Goal: Information Seeking & Learning: Check status

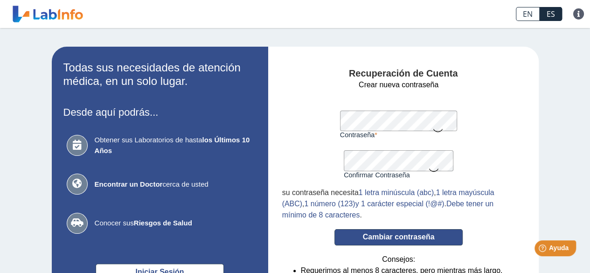
click at [415, 244] on button "Cambiar contraseña" at bounding box center [398, 237] width 128 height 16
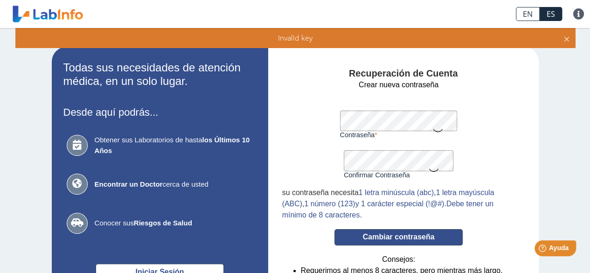
click at [430, 238] on button "Cambiar contraseña" at bounding box center [398, 237] width 128 height 16
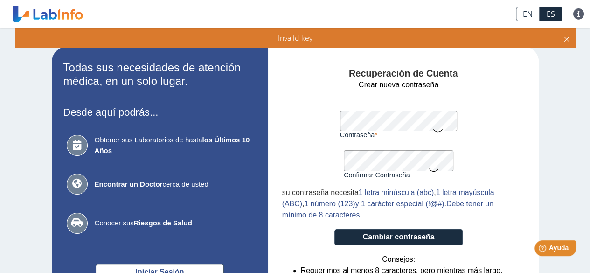
click at [435, 130] on icon at bounding box center [437, 130] width 11 height 18
click at [430, 172] on icon at bounding box center [433, 169] width 11 height 18
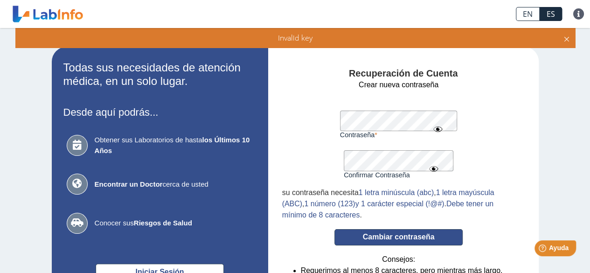
click at [366, 244] on button "Cambiar contraseña" at bounding box center [398, 237] width 128 height 16
click at [369, 233] on button "Cambiar contraseña" at bounding box center [398, 237] width 128 height 16
click at [383, 239] on button "Cambiar contraseña" at bounding box center [398, 237] width 128 height 16
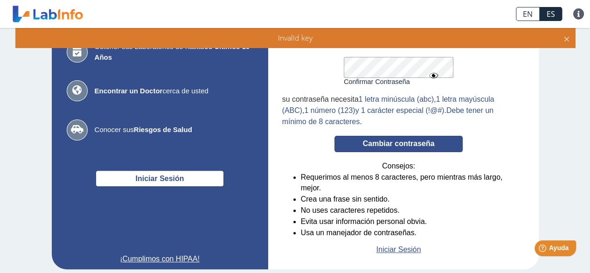
scroll to position [110, 0]
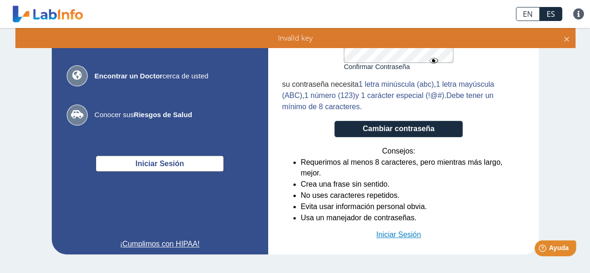
click at [413, 233] on link "Iniciar Sesión" at bounding box center [398, 234] width 45 height 11
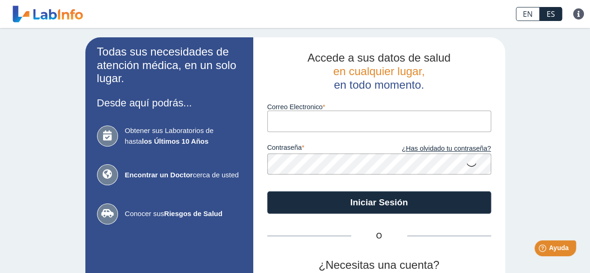
click at [307, 122] on input "Correo Electronico" at bounding box center [379, 120] width 224 height 21
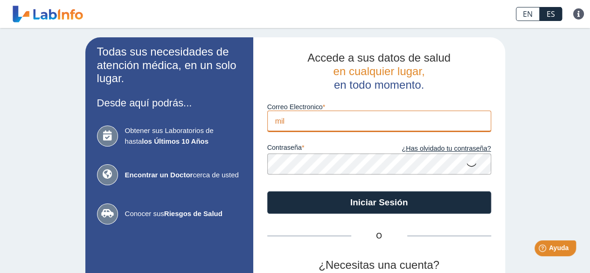
type input "milycortes@hotmail.com"
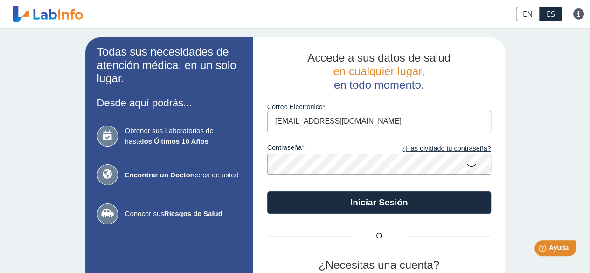
click at [466, 167] on icon at bounding box center [471, 164] width 11 height 18
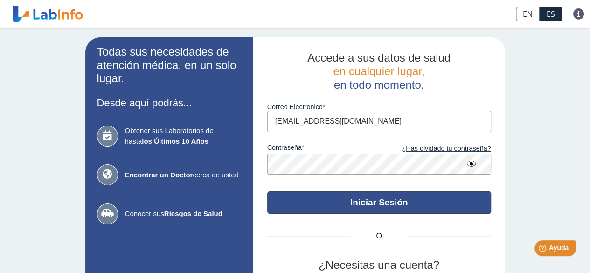
click at [445, 198] on button "Iniciar Sesión" at bounding box center [379, 202] width 224 height 22
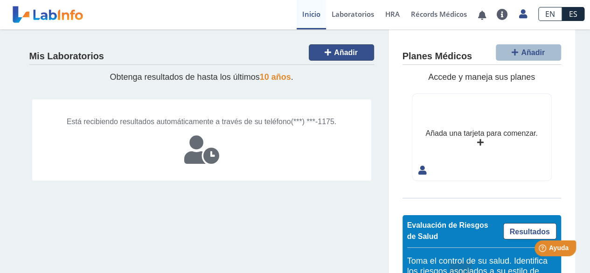
click at [321, 48] on button "Añadir" at bounding box center [341, 52] width 65 height 16
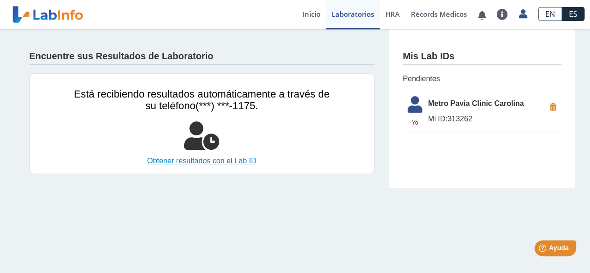
click at [238, 161] on link "Obtener resultados con el Lab ID" at bounding box center [201, 160] width 255 height 11
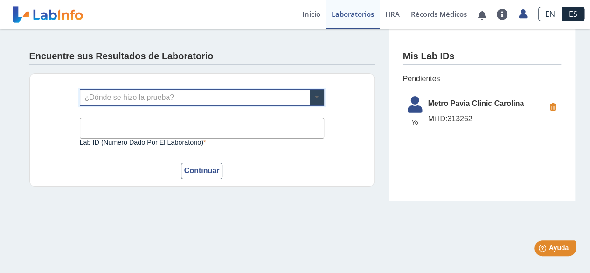
click at [311, 98] on span at bounding box center [316, 97] width 14 height 16
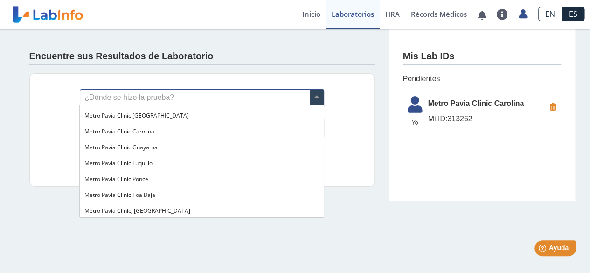
scroll to position [760, 0]
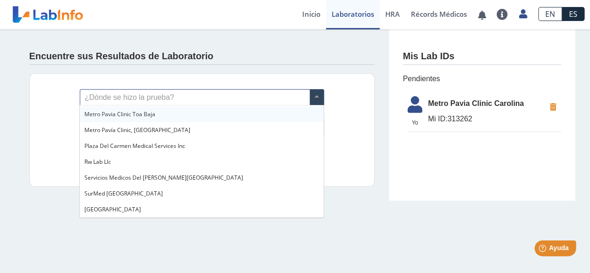
click at [115, 102] on input "text" at bounding box center [201, 97] width 243 height 16
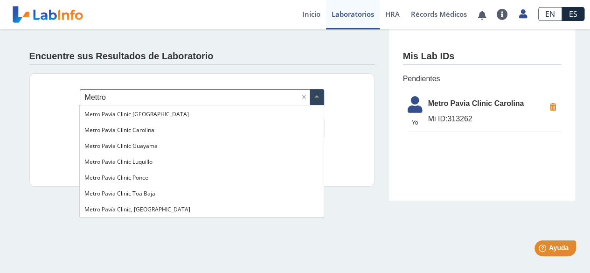
scroll to position [0, 0]
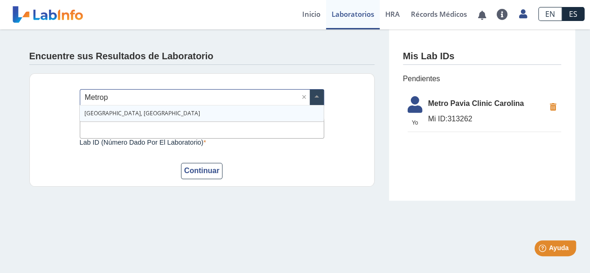
type input "Metro"
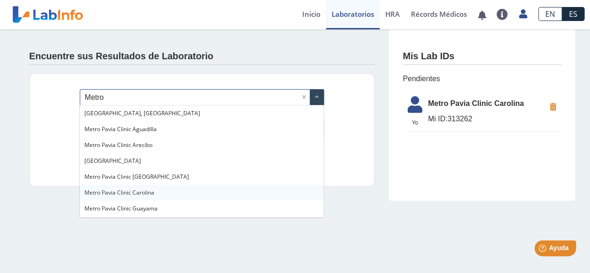
click at [123, 195] on span "Metro Pavia Clinic Carolina" at bounding box center [119, 192] width 70 height 8
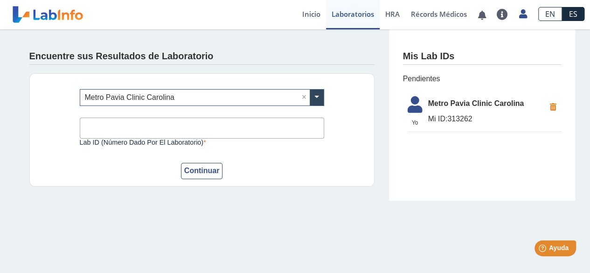
click at [167, 130] on input "Lab ID (número dado por el laboratorio)" at bounding box center [202, 127] width 244 height 21
type input "3133333262"
click at [181, 163] on button "Continuar" at bounding box center [202, 171] width 42 height 16
type input "313262"
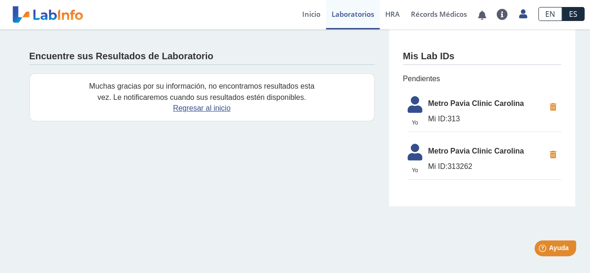
click at [554, 110] on icon at bounding box center [553, 107] width 16 height 17
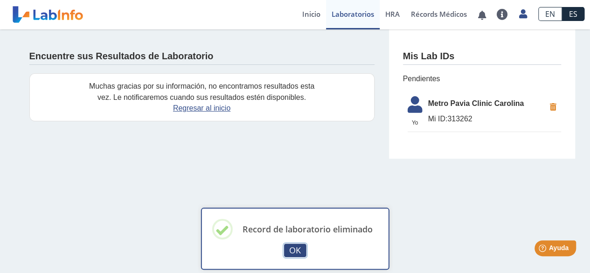
click at [289, 249] on button "OK" at bounding box center [295, 250] width 22 height 14
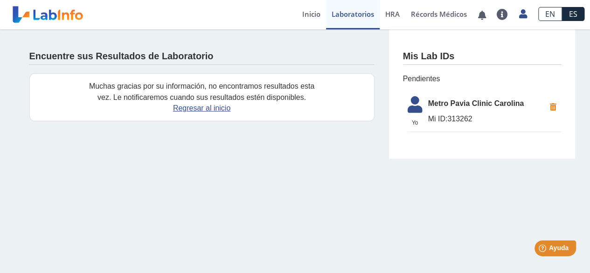
click at [465, 126] on li "Yo Yo Metro Pavia Clinic Carolina Mi ID: 313262" at bounding box center [483, 111] width 153 height 41
click at [464, 115] on span "Mi ID: 313262" at bounding box center [486, 118] width 117 height 11
click at [220, 111] on link "Regresar al inicio" at bounding box center [201, 108] width 57 height 8
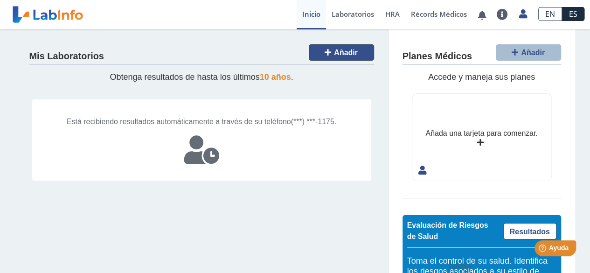
click at [311, 53] on button "Añadir" at bounding box center [341, 52] width 65 height 16
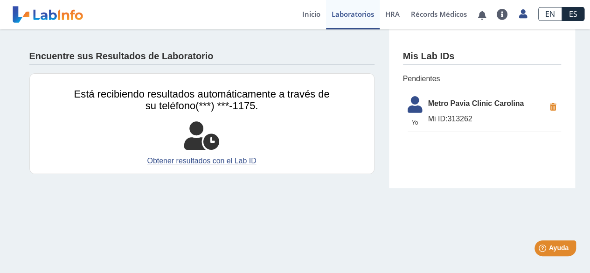
click at [424, 82] on span "Pendientes" at bounding box center [482, 78] width 158 height 11
click at [433, 13] on link "Récords Médicos" at bounding box center [438, 14] width 67 height 29
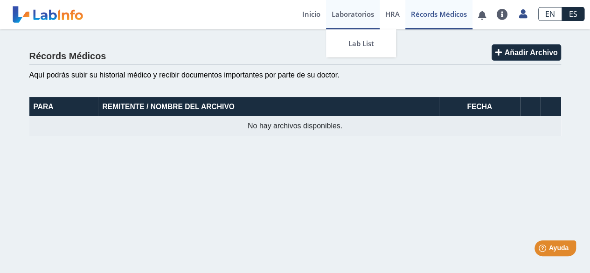
click at [336, 12] on link "Laboratorios" at bounding box center [353, 14] width 54 height 29
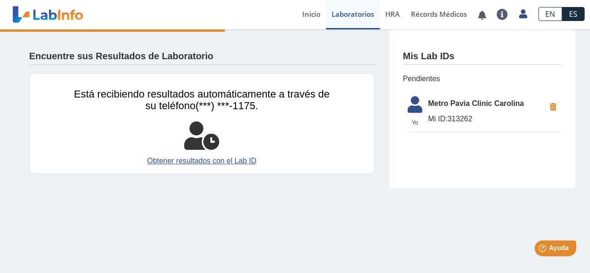
click at [439, 121] on span "Mi ID:" at bounding box center [438, 119] width 20 height 8
click at [436, 75] on span "Pendientes" at bounding box center [482, 78] width 158 height 11
click at [430, 59] on h4 "Mis Lab IDs" at bounding box center [429, 56] width 52 height 11
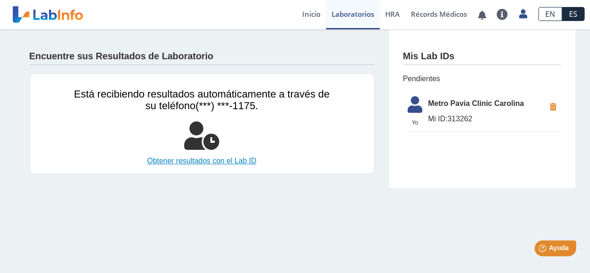
click at [150, 158] on link "Obtener resultados con el Lab ID" at bounding box center [201, 160] width 255 height 11
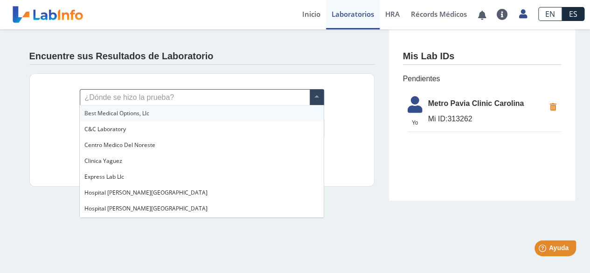
click at [144, 100] on input "text" at bounding box center [201, 97] width 243 height 16
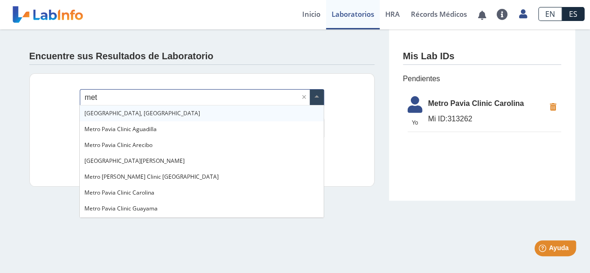
type input "metr"
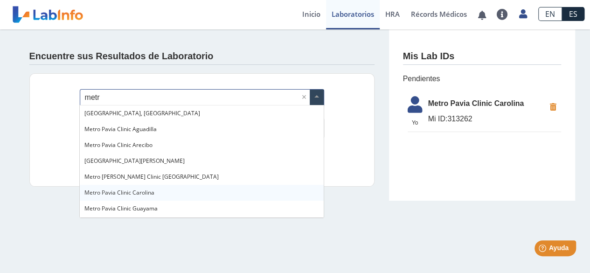
click at [143, 194] on span "Metro Pavia Clinic Carolina" at bounding box center [119, 192] width 70 height 8
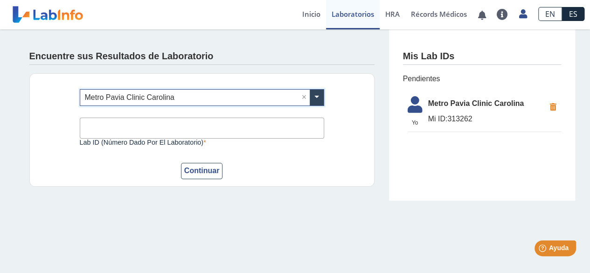
click at [118, 131] on input "Lab ID (número dado por el laboratorio)" at bounding box center [202, 127] width 244 height 21
type input "313262"
click at [192, 174] on button "Continuar" at bounding box center [202, 171] width 42 height 16
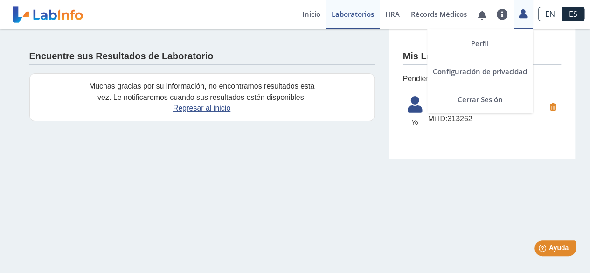
click at [521, 10] on icon at bounding box center [523, 13] width 8 height 7
click at [528, 22] on div "Perfil Configuración de privacidad Cerrar Sesión" at bounding box center [522, 14] width 19 height 29
click at [504, 103] on link "Cerrar Sesión" at bounding box center [479, 99] width 105 height 28
